Goal: Task Accomplishment & Management: Manage account settings

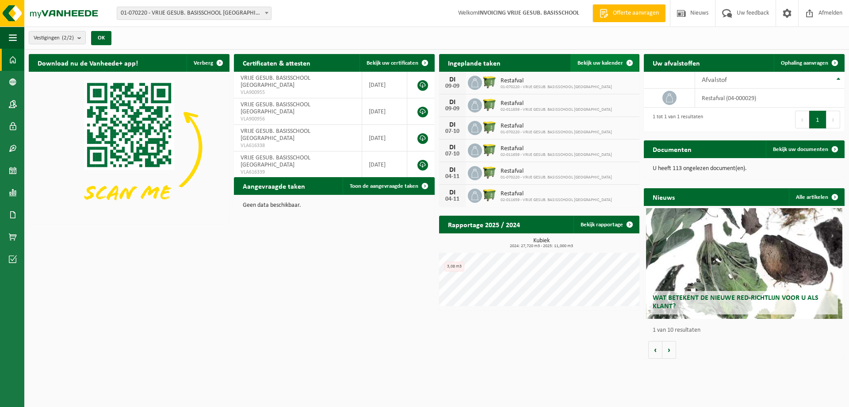
click at [587, 60] on span "Bekijk uw kalender" at bounding box center [601, 63] width 46 height 6
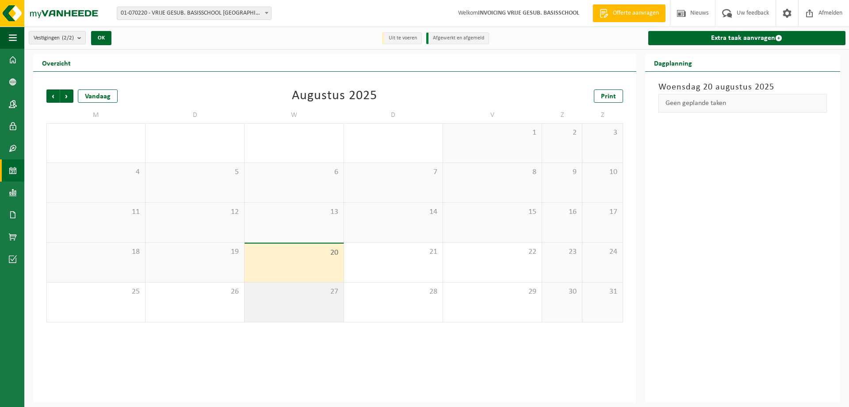
click at [322, 292] on span "27" at bounding box center [294, 292] width 90 height 10
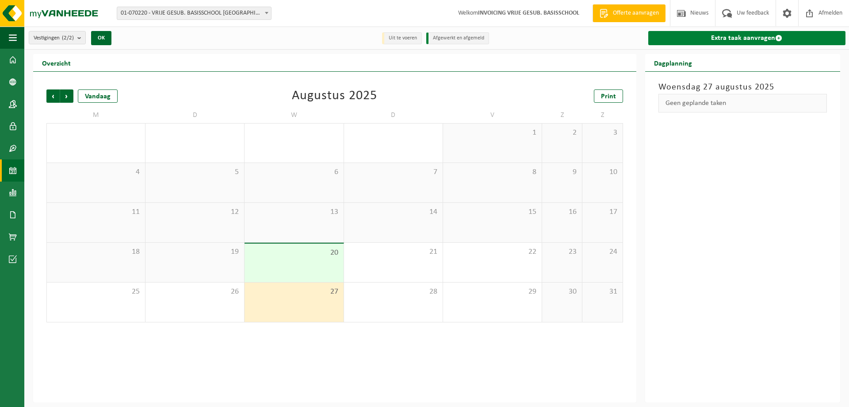
click at [729, 32] on link "Extra taak aanvragen" at bounding box center [747, 38] width 197 height 14
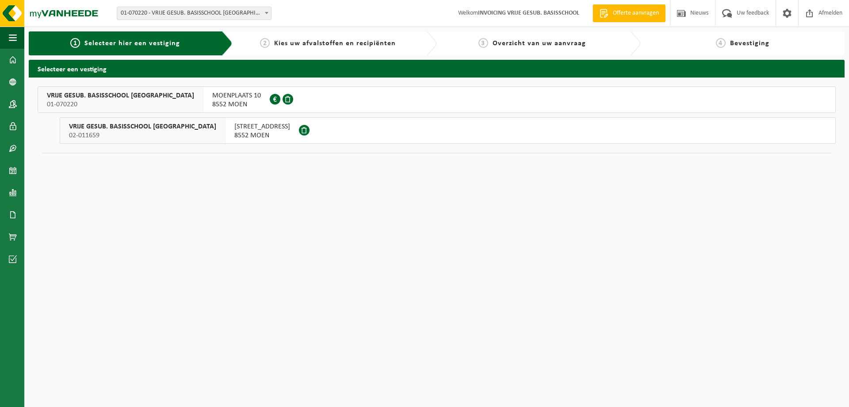
click at [212, 93] on span "MOENPLAATS 10" at bounding box center [236, 95] width 49 height 9
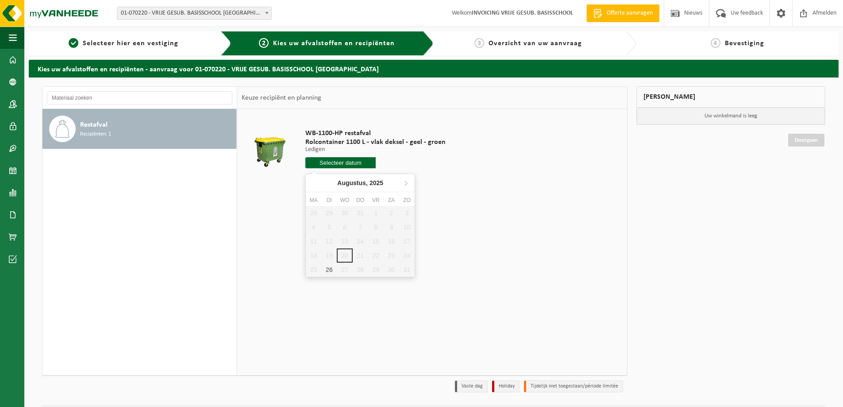
click at [341, 163] on input "text" at bounding box center [340, 162] width 70 height 11
click at [325, 270] on div "26" at bounding box center [328, 269] width 15 height 14
type input "Van 2025-08-26"
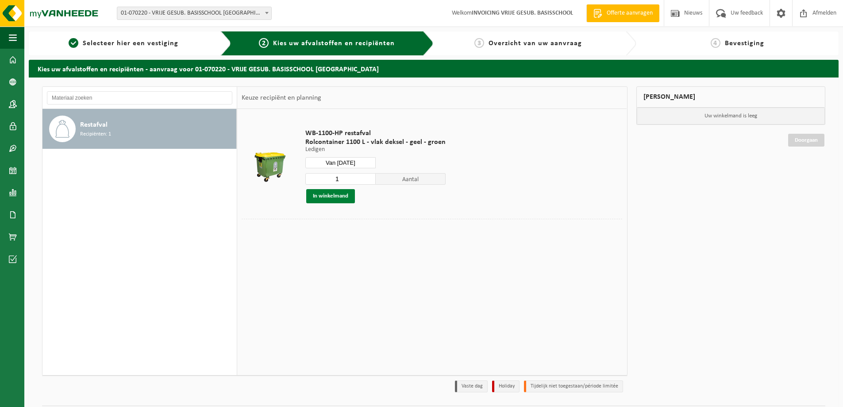
click at [330, 196] on button "In winkelmand" at bounding box center [330, 196] width 49 height 14
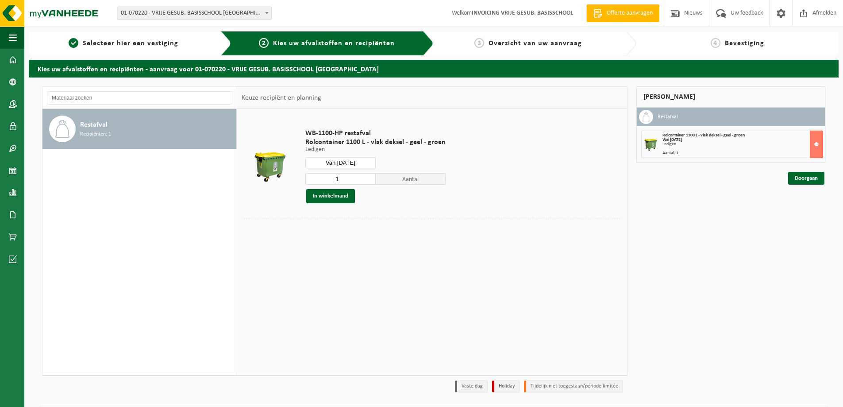
click at [799, 171] on div "Doorgaan" at bounding box center [730, 167] width 189 height 9
click at [798, 180] on link "Doorgaan" at bounding box center [806, 178] width 36 height 13
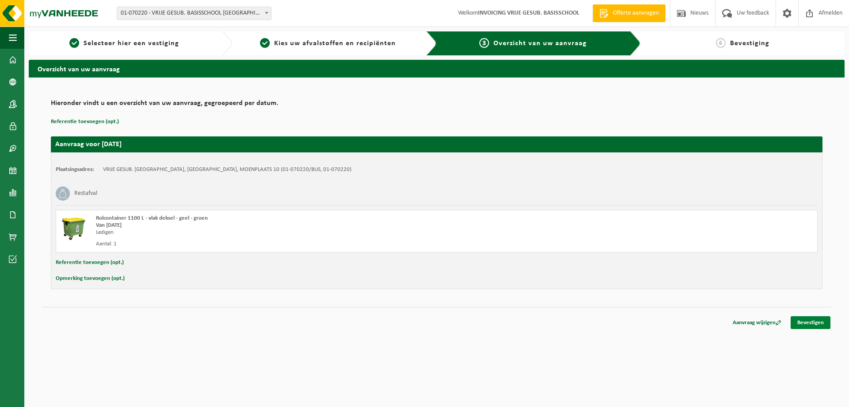
click at [814, 322] on link "Bevestigen" at bounding box center [811, 322] width 40 height 13
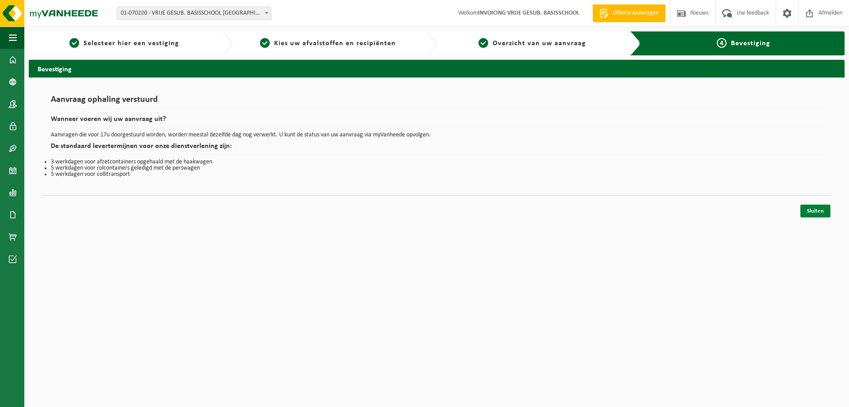
click at [820, 212] on link "Sluiten" at bounding box center [816, 210] width 30 height 13
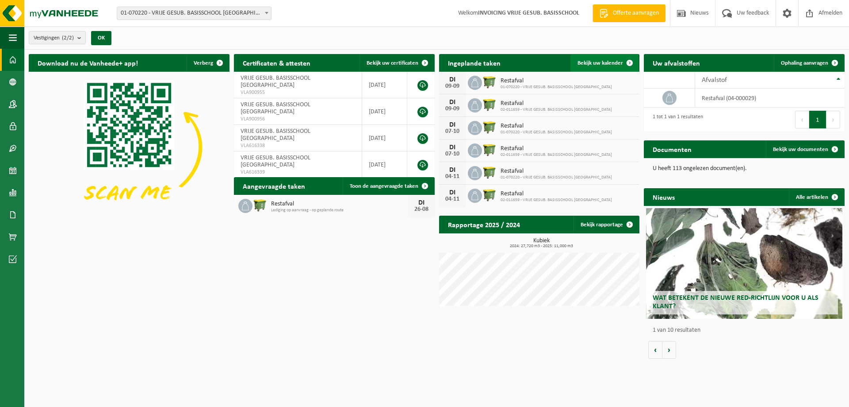
click at [605, 62] on span "Bekijk uw kalender" at bounding box center [601, 63] width 46 height 6
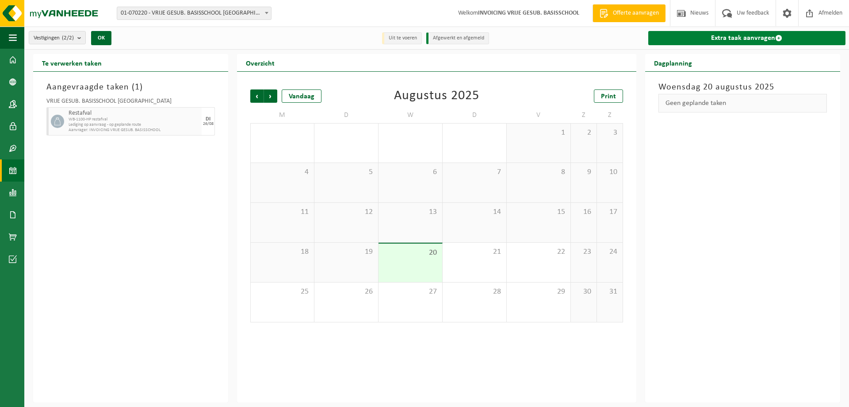
click at [692, 40] on link "Extra taak aanvragen" at bounding box center [747, 38] width 197 height 14
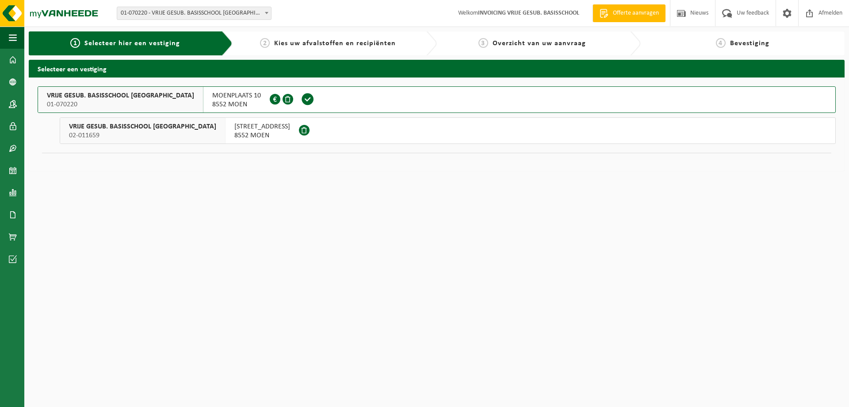
click at [234, 127] on span "[STREET_ADDRESS]" at bounding box center [262, 126] width 56 height 9
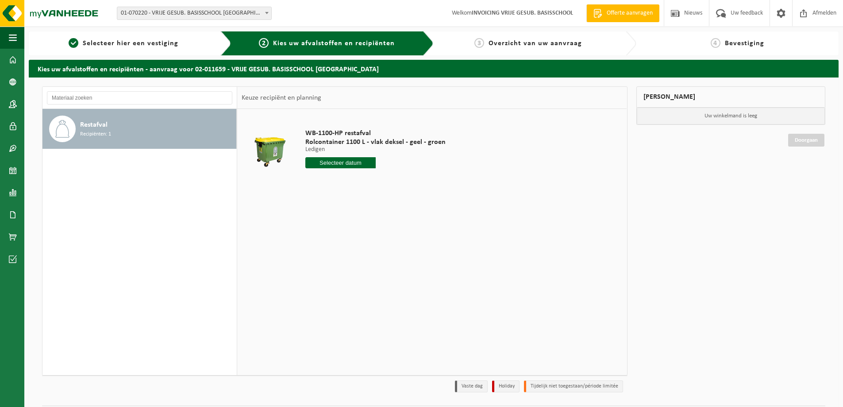
click at [325, 166] on input "text" at bounding box center [340, 162] width 70 height 11
click at [332, 267] on div "26" at bounding box center [328, 269] width 15 height 14
type input "Van 2025-08-26"
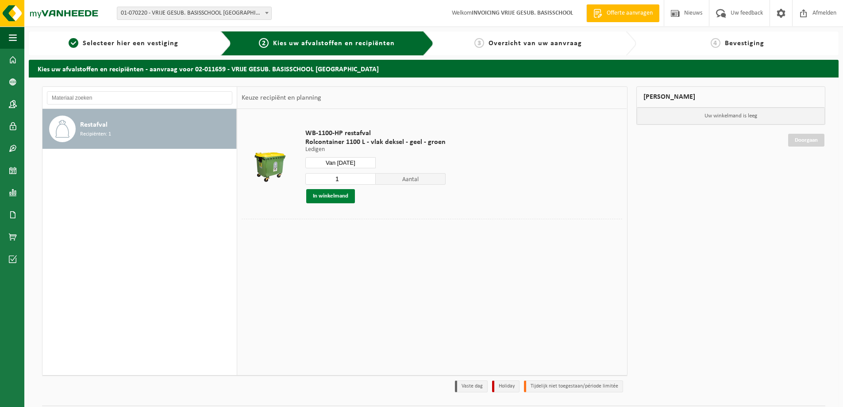
click at [334, 198] on button "In winkelmand" at bounding box center [330, 196] width 49 height 14
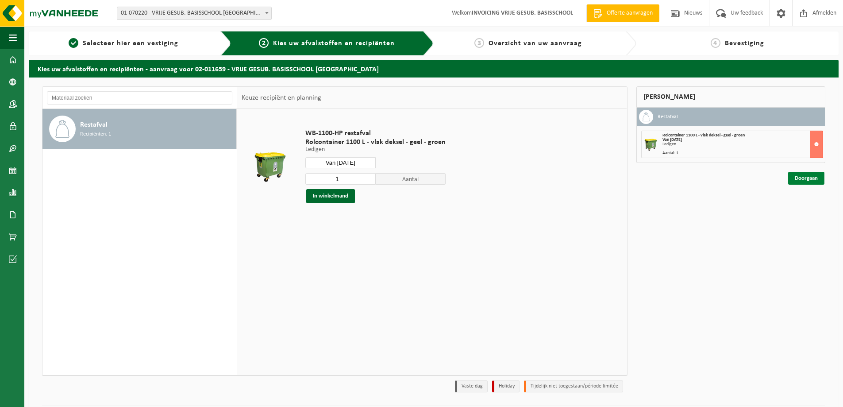
click at [807, 177] on link "Doorgaan" at bounding box center [806, 178] width 36 height 13
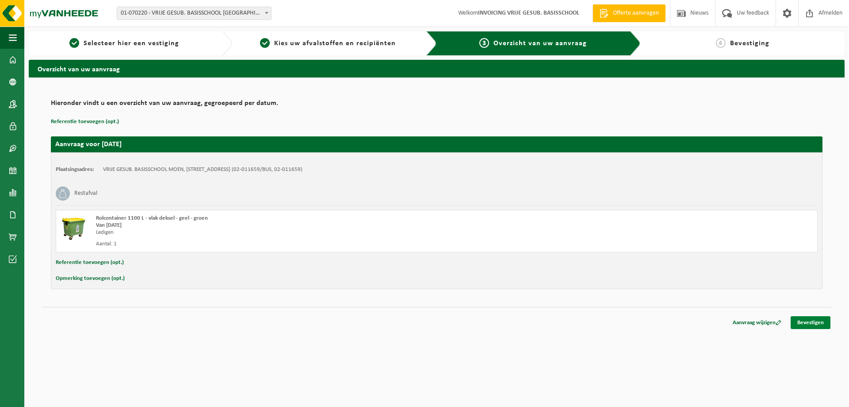
click at [824, 320] on link "Bevestigen" at bounding box center [811, 322] width 40 height 13
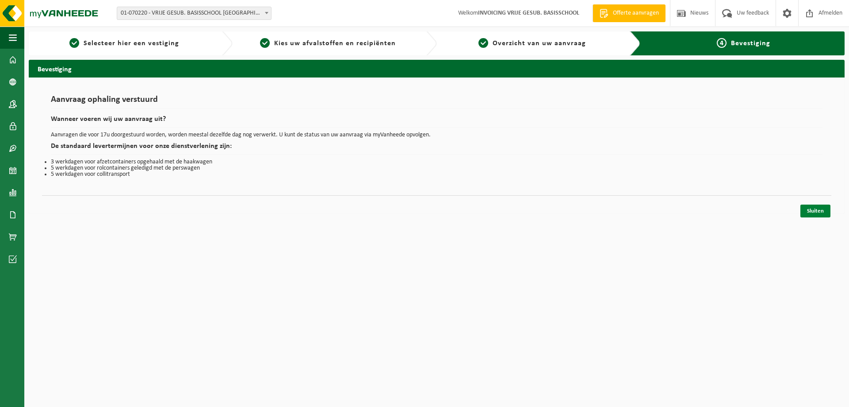
click at [815, 210] on link "Sluiten" at bounding box center [816, 210] width 30 height 13
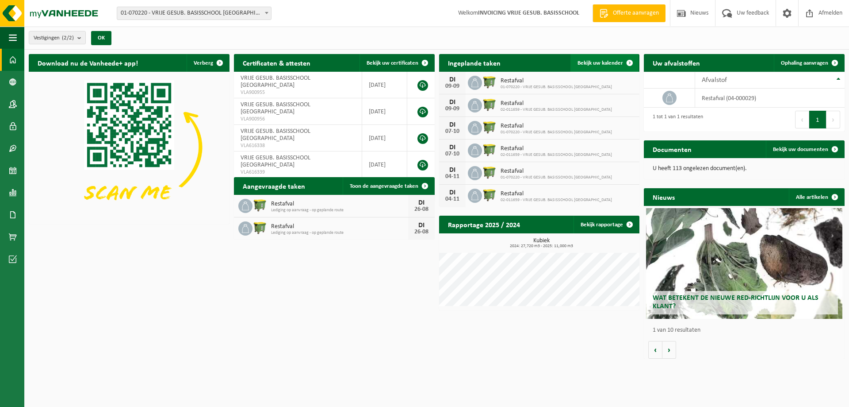
click at [599, 65] on span "Bekijk uw kalender" at bounding box center [601, 63] width 46 height 6
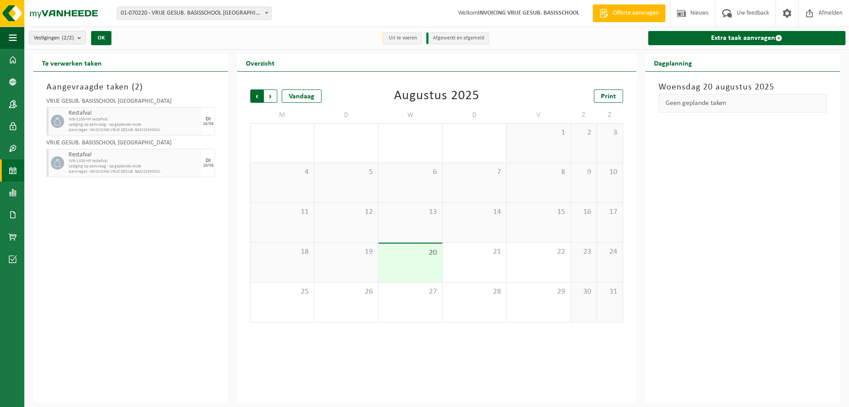
click at [269, 92] on span "Volgende" at bounding box center [270, 95] width 13 height 13
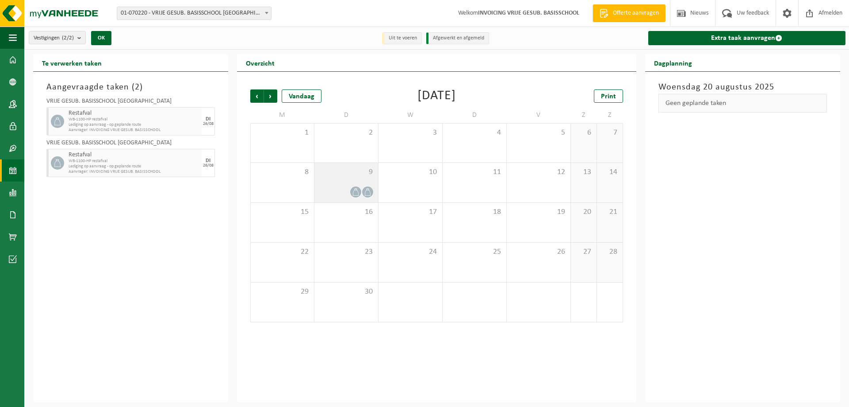
drag, startPoint x: 356, startPoint y: 192, endPoint x: 323, endPoint y: 179, distance: 35.6
click at [323, 179] on div "9" at bounding box center [347, 182] width 64 height 39
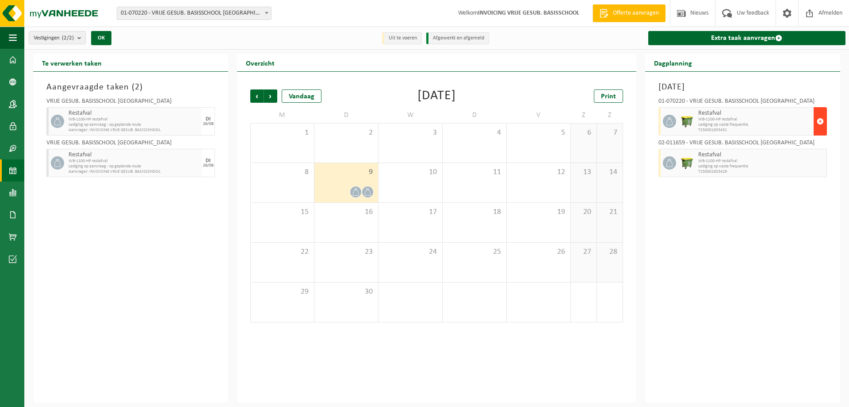
click at [818, 122] on span "button" at bounding box center [820, 121] width 7 height 18
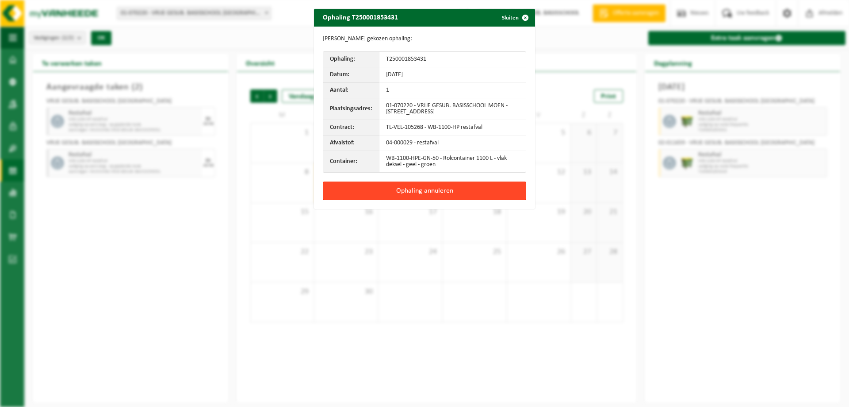
click at [460, 184] on button "Ophaling annuleren" at bounding box center [424, 190] width 203 height 19
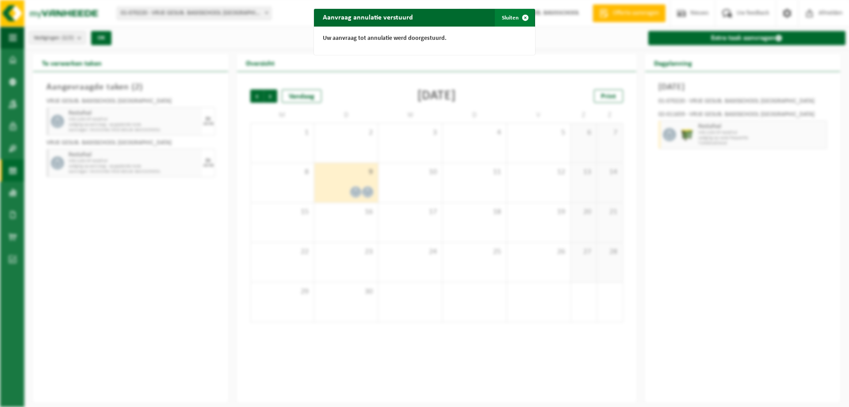
click at [503, 19] on button "Sluiten" at bounding box center [514, 18] width 39 height 18
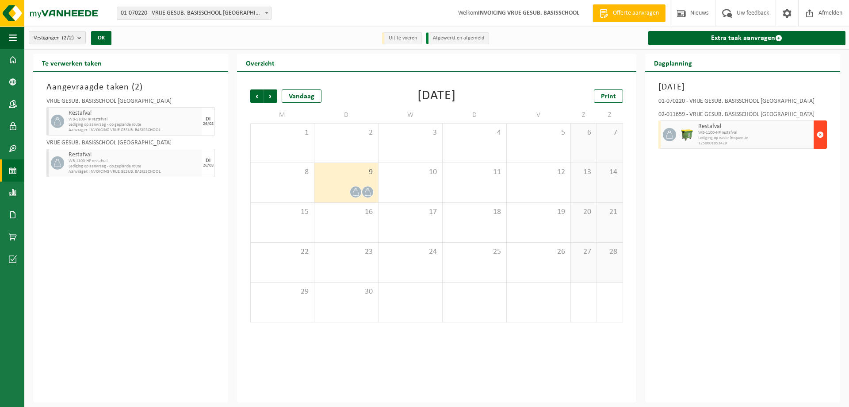
click at [822, 134] on span "button" at bounding box center [820, 135] width 7 height 18
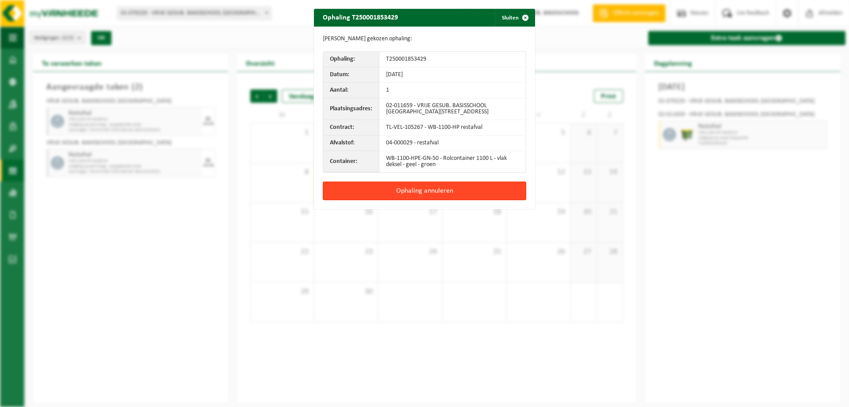
click at [446, 191] on button "Ophaling annuleren" at bounding box center [424, 190] width 203 height 19
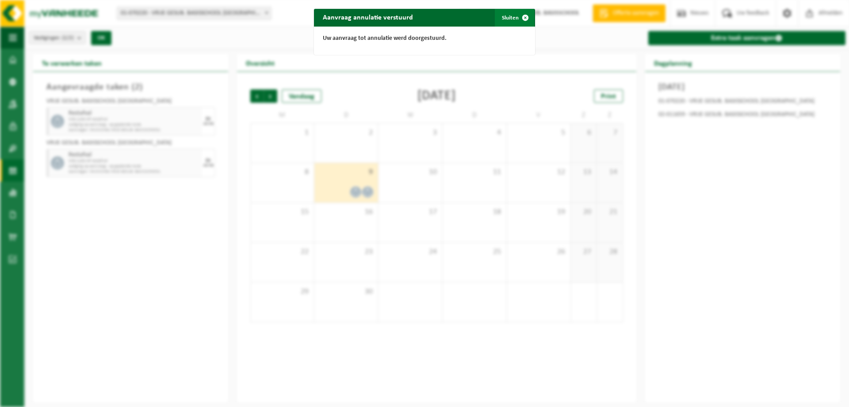
click at [505, 19] on button "Sluiten" at bounding box center [514, 18] width 39 height 18
